Goal: Task Accomplishment & Management: Complete application form

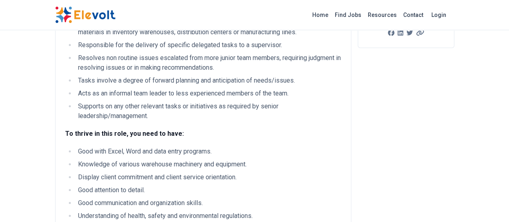
scroll to position [582, 0]
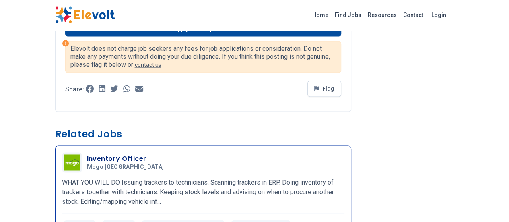
click at [87, 154] on h3 "Inventory Officer" at bounding box center [127, 159] width 80 height 10
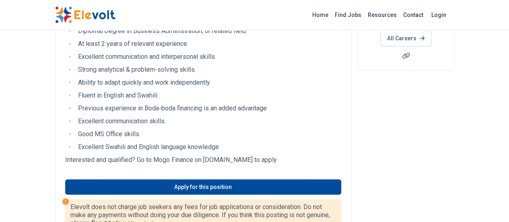
scroll to position [177, 0]
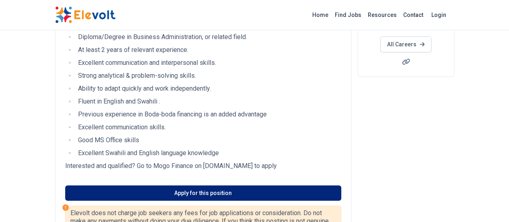
click at [196, 195] on link "Apply for this position" at bounding box center [203, 192] width 276 height 15
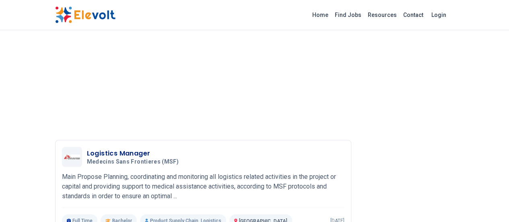
scroll to position [759, 0]
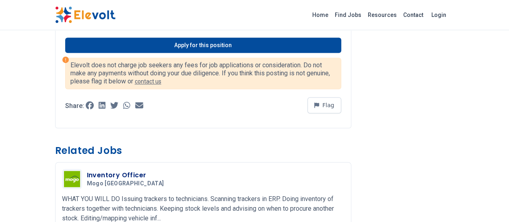
scroll to position [567, 0]
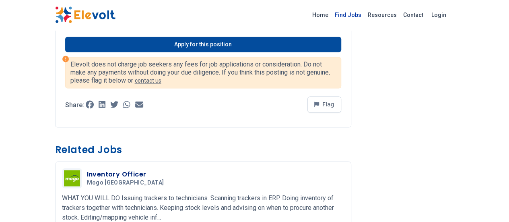
click at [365, 15] on link "Find Jobs" at bounding box center [348, 14] width 33 height 13
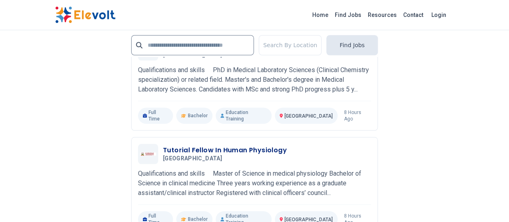
scroll to position [1871, 0]
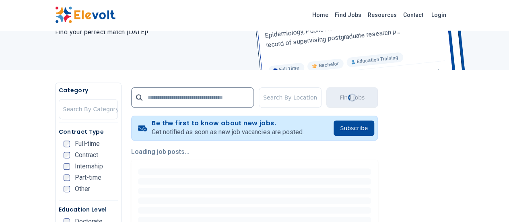
scroll to position [245, 0]
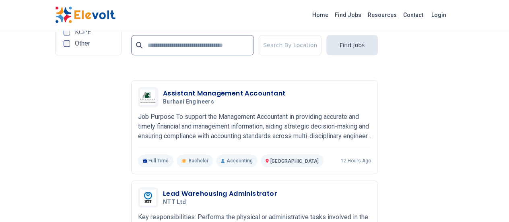
scroll to position [1809, 0]
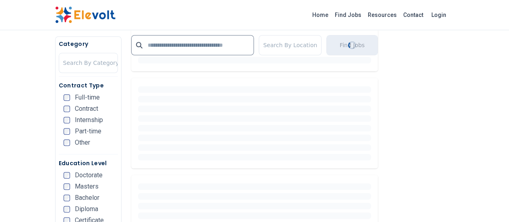
scroll to position [0, 0]
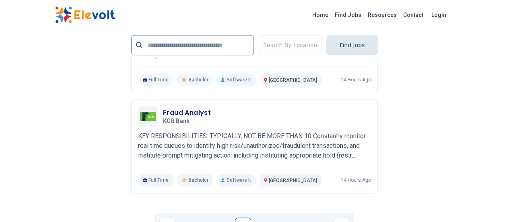
scroll to position [1821, 0]
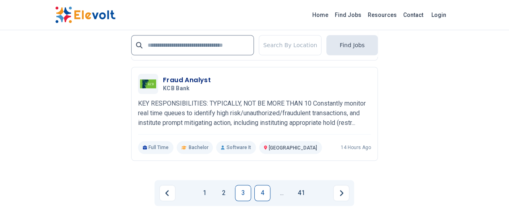
click at [266, 185] on link "4" at bounding box center [262, 193] width 16 height 16
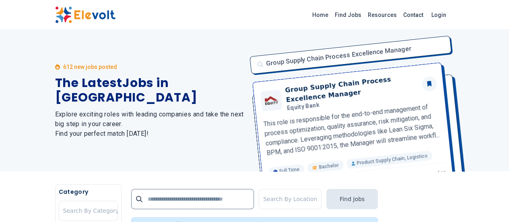
scroll to position [113, 0]
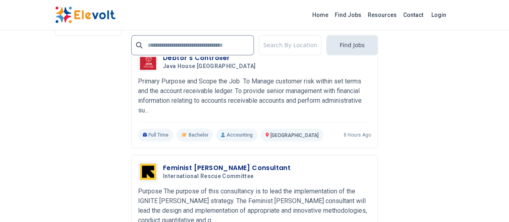
scroll to position [1893, 0]
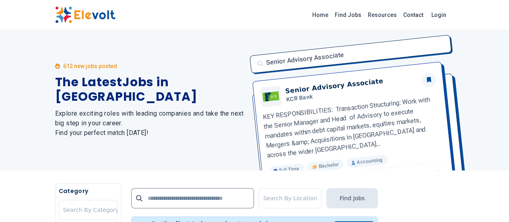
scroll to position [135, 0]
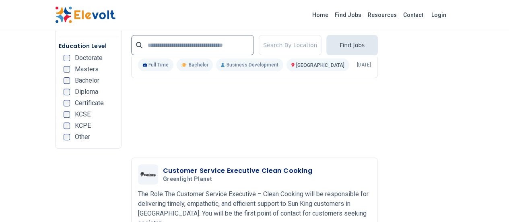
scroll to position [1658, 0]
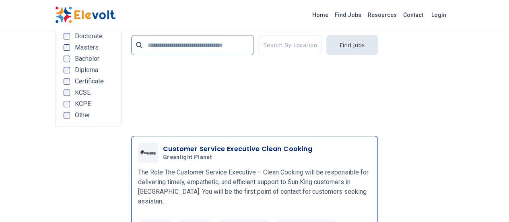
click at [222, 144] on h3 "Customer Service Executive Clean Cooking" at bounding box center [237, 149] width 149 height 10
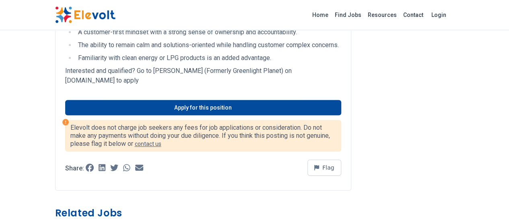
scroll to position [344, 0]
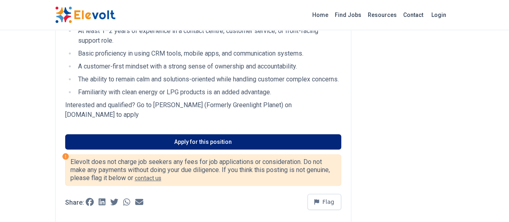
click at [202, 134] on link "Apply for this position" at bounding box center [203, 141] width 276 height 15
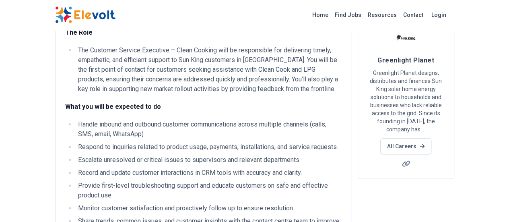
scroll to position [0, 0]
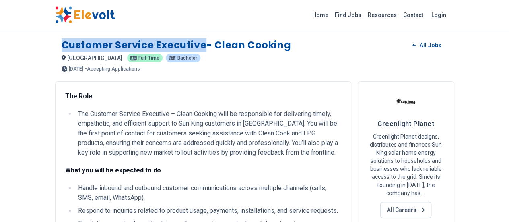
drag, startPoint x: 12, startPoint y: 46, endPoint x: 157, endPoint y: 46, distance: 145.3
click at [157, 46] on div "Customer Service Executive- Clean Cooking All Jobs [GEOGRAPHIC_DATA] KE [DEMOGR…" at bounding box center [254, 51] width 399 height 39
copy h1 "Customer Service Executive"
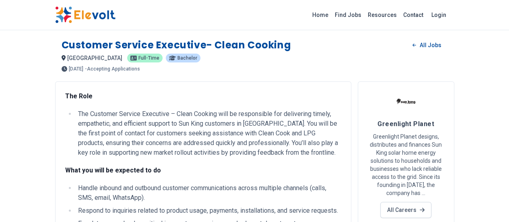
click at [223, 142] on li "The Customer Service Executive – Clean Cooking will be responsible for deliveri…" at bounding box center [209, 133] width 266 height 48
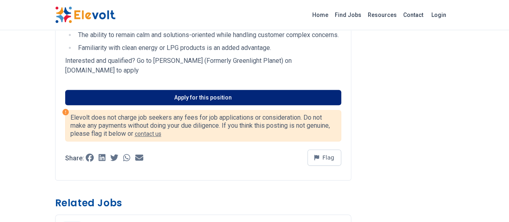
click at [186, 90] on link "Apply for this position" at bounding box center [203, 97] width 276 height 15
